Goal: Navigation & Orientation: Find specific page/section

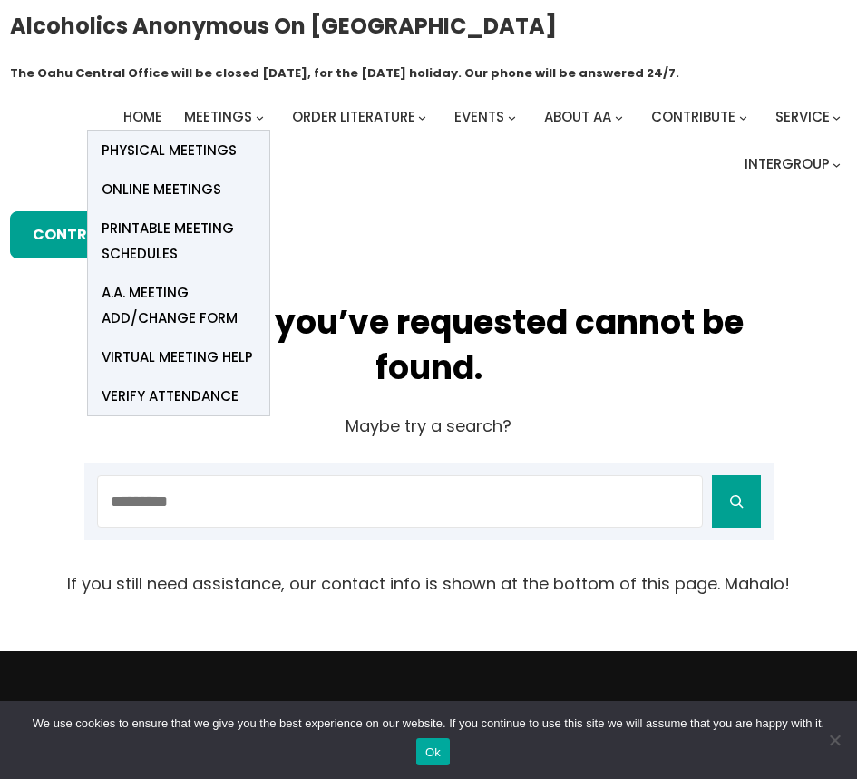
click at [172, 188] on span "Online Meetings" at bounding box center [162, 189] width 120 height 25
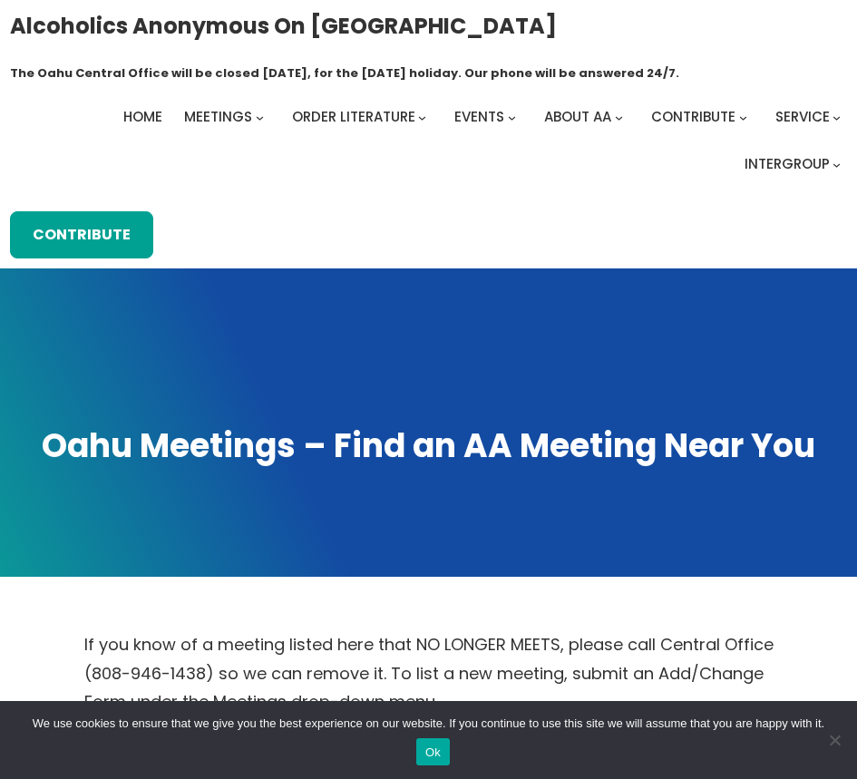
drag, startPoint x: 260, startPoint y: 180, endPoint x: 263, endPoint y: 161, distance: 19.2
click at [260, 179] on div "Alcoholics Anonymous on Oahu The Oahu Central Office will be closed Monday, Sep…" at bounding box center [429, 134] width 838 height 249
